Goal: Task Accomplishment & Management: Manage account settings

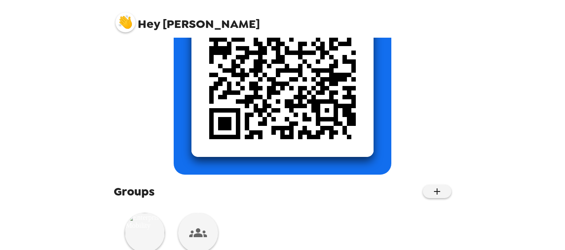
scroll to position [186, 0]
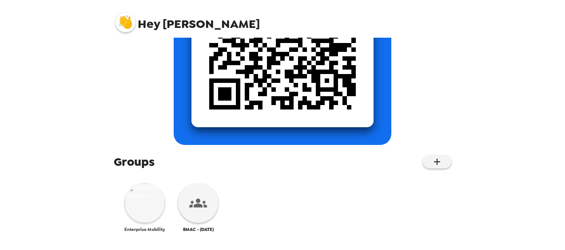
click at [142, 212] on img at bounding box center [145, 203] width 40 height 40
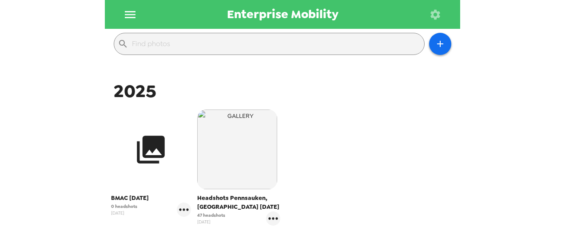
scroll to position [222, 0]
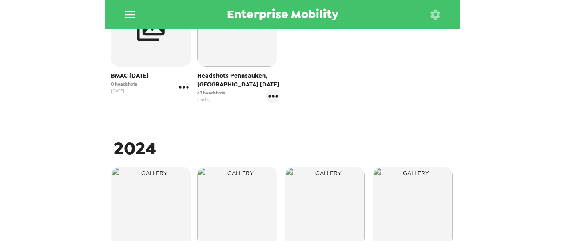
click at [183, 89] on icon "gallery menu" at bounding box center [184, 87] width 14 height 14
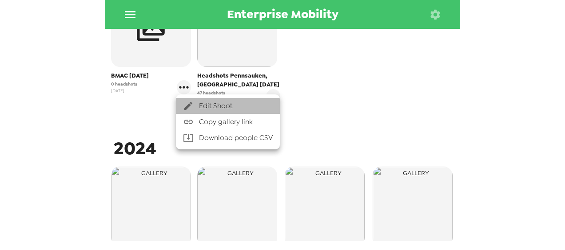
click at [208, 107] on span "Edit Shoot" at bounding box center [236, 106] width 74 height 11
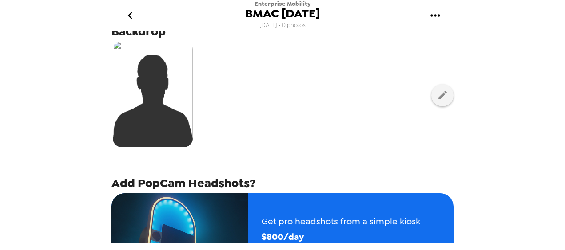
scroll to position [178, 0]
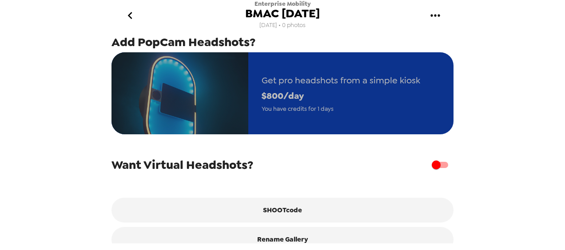
click at [352, 104] on span "You have credits for 1 days" at bounding box center [340, 109] width 158 height 10
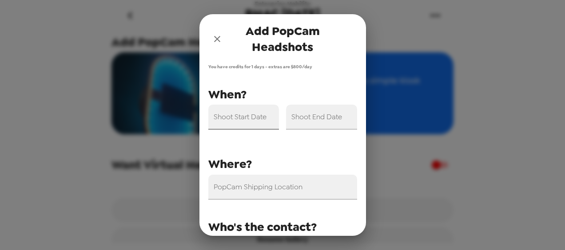
click at [245, 121] on input "Shoot Start Date" at bounding box center [243, 117] width 71 height 25
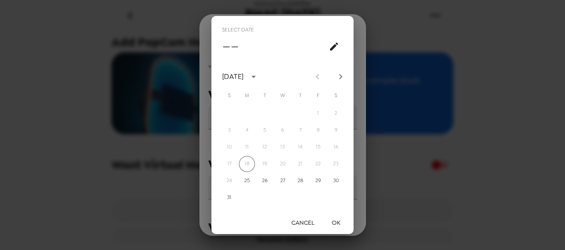
click at [341, 76] on icon "Next month" at bounding box center [340, 76] width 3 height 5
click at [285, 115] on button "3" at bounding box center [282, 114] width 16 height 16
type input "09/03/2025"
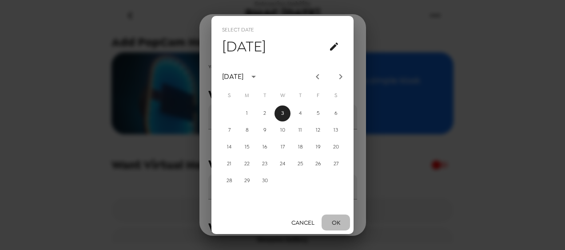
click at [339, 223] on button "OK" at bounding box center [335, 223] width 28 height 16
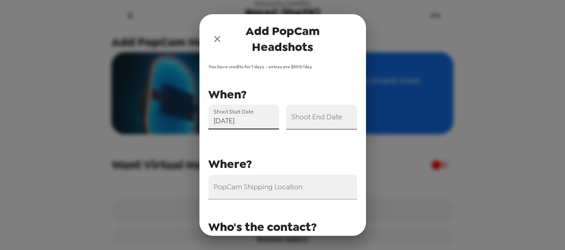
click at [315, 119] on input "Shoot End Date" at bounding box center [321, 117] width 71 height 25
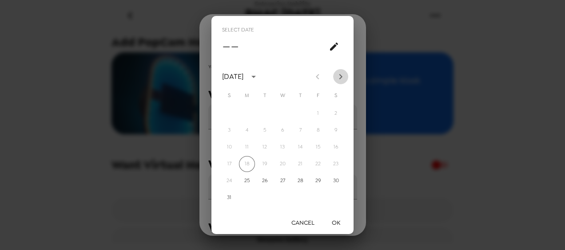
drag, startPoint x: 337, startPoint y: 76, endPoint x: 342, endPoint y: 75, distance: 4.5
click at [340, 76] on icon "Next month" at bounding box center [340, 76] width 11 height 11
click at [283, 112] on button "3" at bounding box center [282, 114] width 16 height 16
type input "09/03/2025"
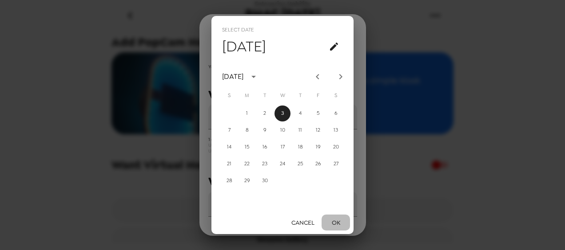
click at [338, 226] on button "OK" at bounding box center [335, 223] width 28 height 16
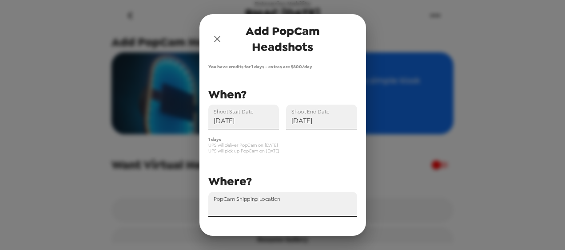
click at [310, 202] on input "PopCam Shipping Location" at bounding box center [282, 204] width 149 height 25
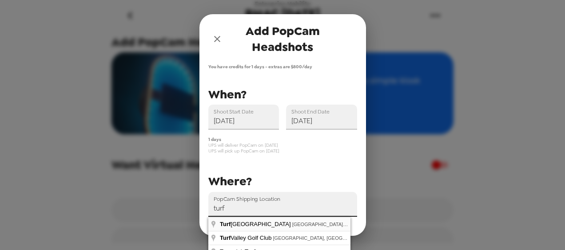
type input "Turf Valley Resort, Turf Valley Road, Ellicott City, MD, USA"
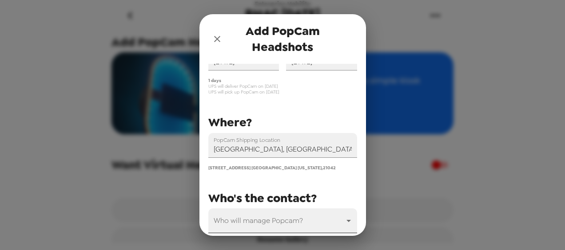
scroll to position [89, 0]
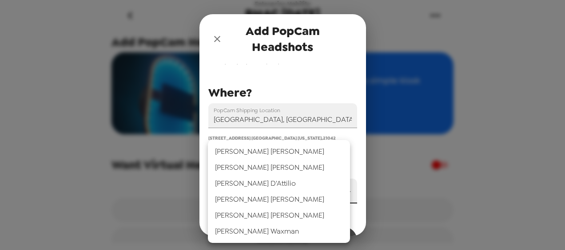
click at [278, 192] on body "Enterprise Mobility BMAC Sept 2025 8/18/25 • 0 photos Backdrop Add PopCam Heads…" at bounding box center [282, 125] width 565 height 250
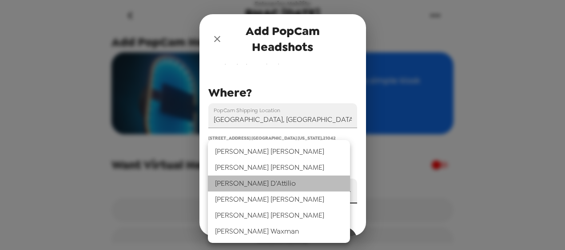
click at [274, 181] on li "Deborah D'Attilio" at bounding box center [279, 184] width 142 height 16
type input "44866"
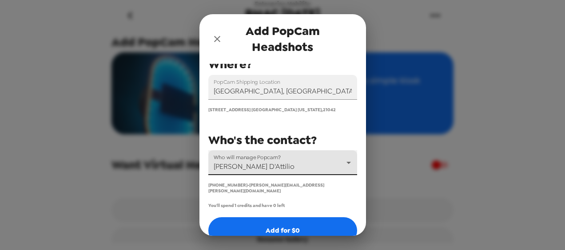
scroll to position [129, 0]
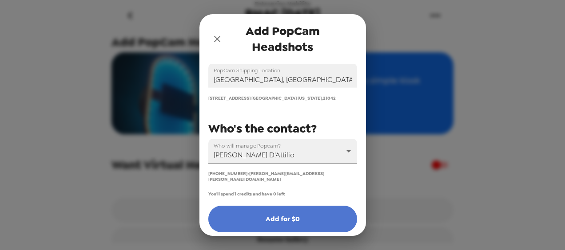
click at [290, 216] on button "Add for $ 0" at bounding box center [282, 219] width 149 height 27
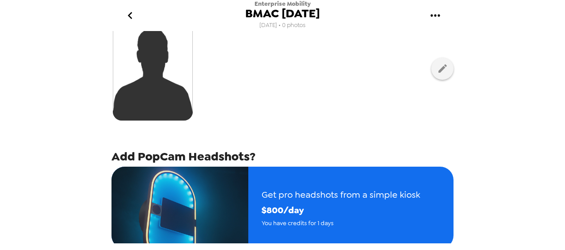
scroll to position [0, 0]
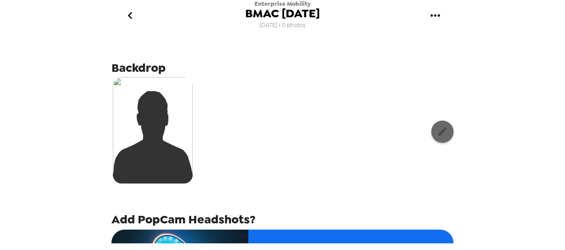
click at [438, 133] on icon "button" at bounding box center [442, 131] width 11 height 11
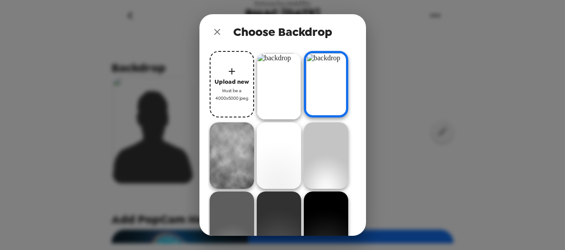
click at [254, 140] on img at bounding box center [232, 156] width 44 height 67
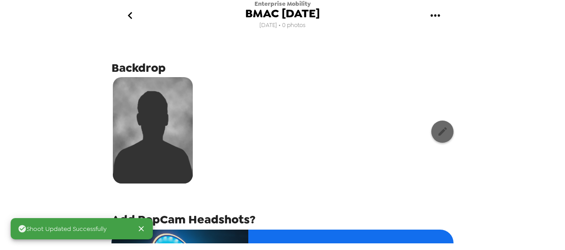
click at [438, 133] on icon "button" at bounding box center [442, 131] width 8 height 8
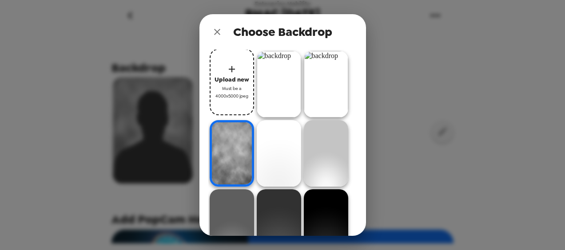
click at [304, 118] on img at bounding box center [326, 84] width 44 height 67
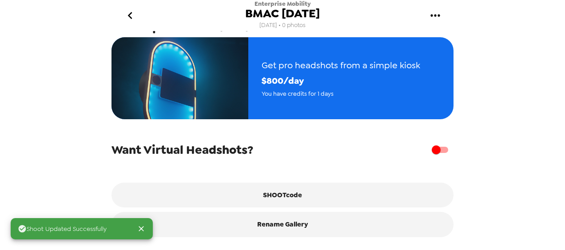
scroll to position [197, 0]
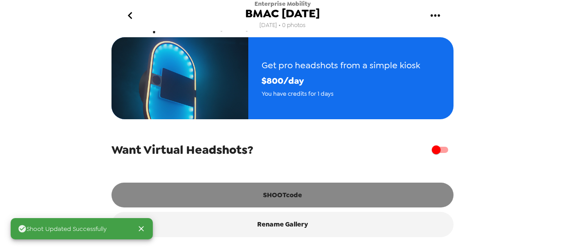
click at [293, 194] on button "SHOOTcode" at bounding box center [282, 195] width 342 height 25
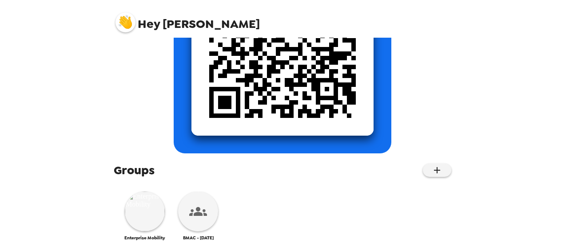
scroll to position [186, 0]
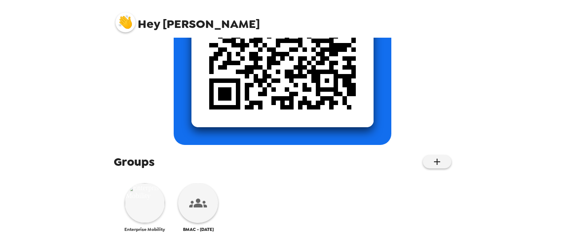
click at [146, 202] on img at bounding box center [145, 203] width 40 height 40
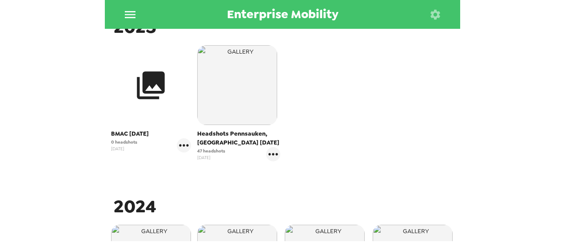
scroll to position [178, 0]
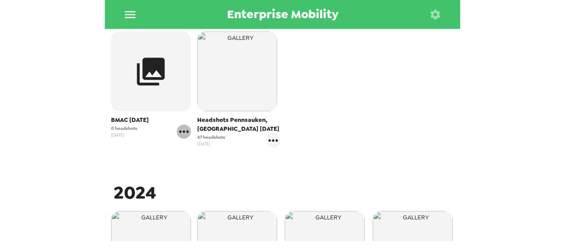
click at [186, 131] on icon "gallery menu" at bounding box center [183, 132] width 9 height 2
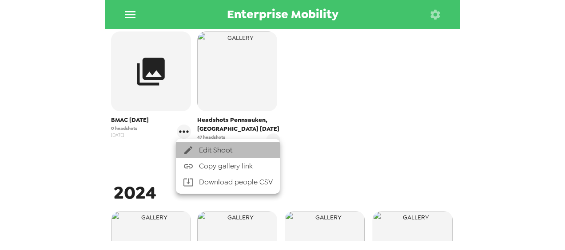
click at [208, 148] on span "Edit Shoot" at bounding box center [236, 150] width 74 height 11
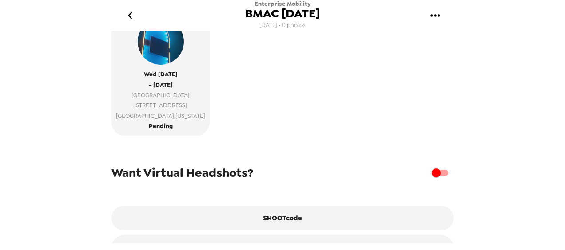
scroll to position [251, 0]
